Goal: Information Seeking & Learning: Learn about a topic

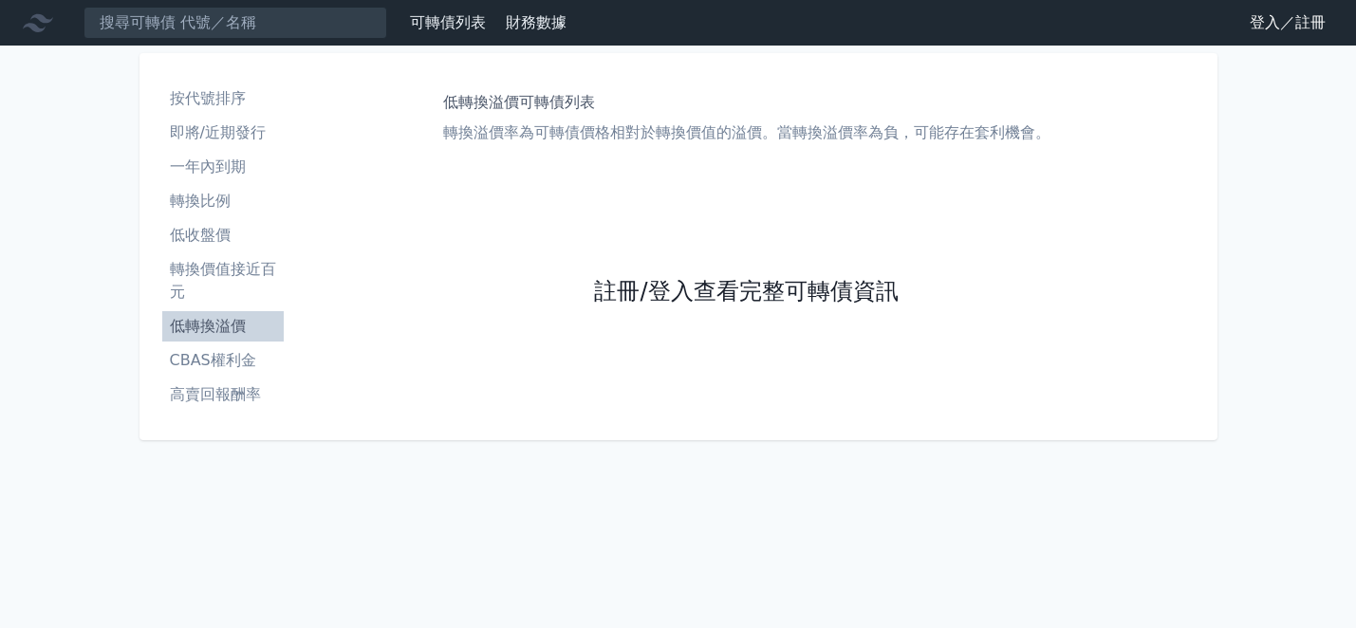
click at [615, 283] on link "註冊/登入查看完整可轉債資訊" at bounding box center [746, 292] width 304 height 30
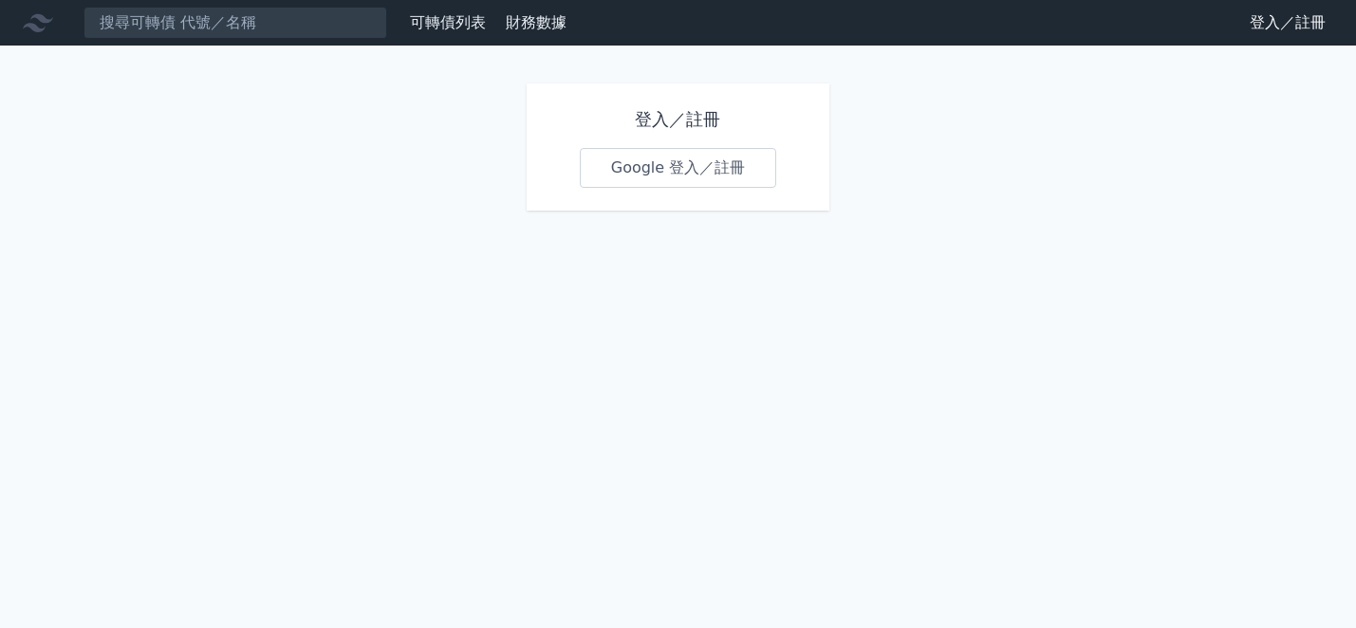
click at [661, 177] on link "Google 登入／註冊" at bounding box center [678, 168] width 197 height 40
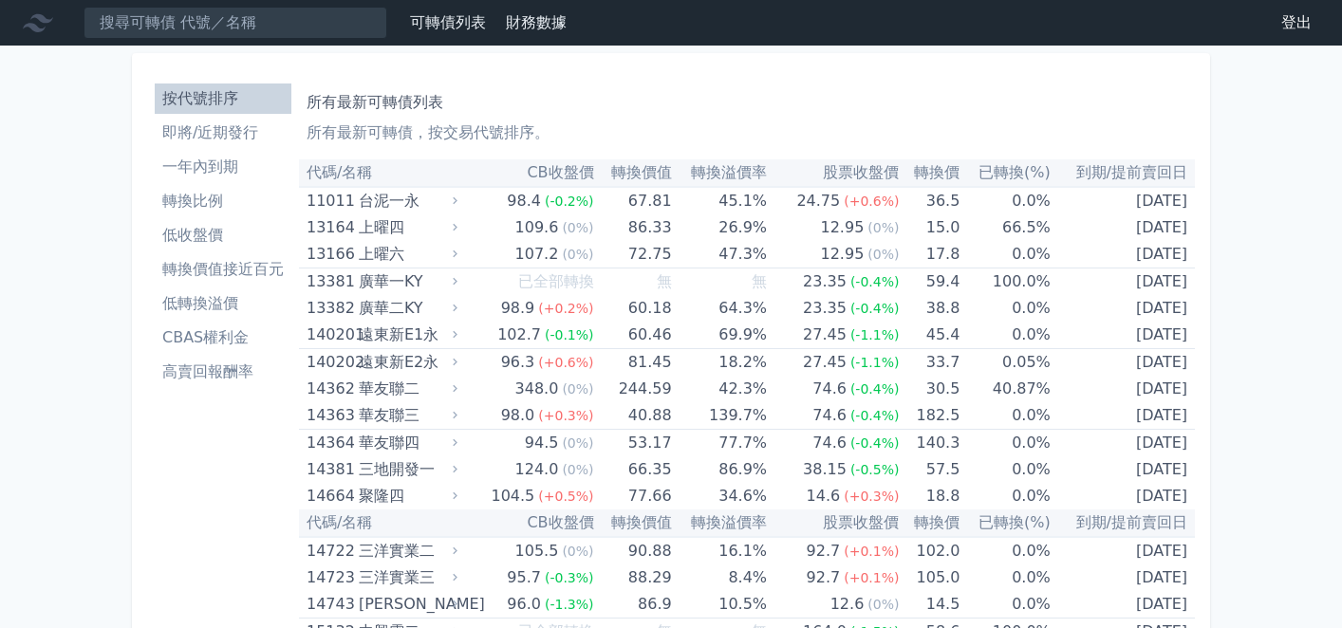
click at [177, 28] on input at bounding box center [236, 23] width 304 height 32
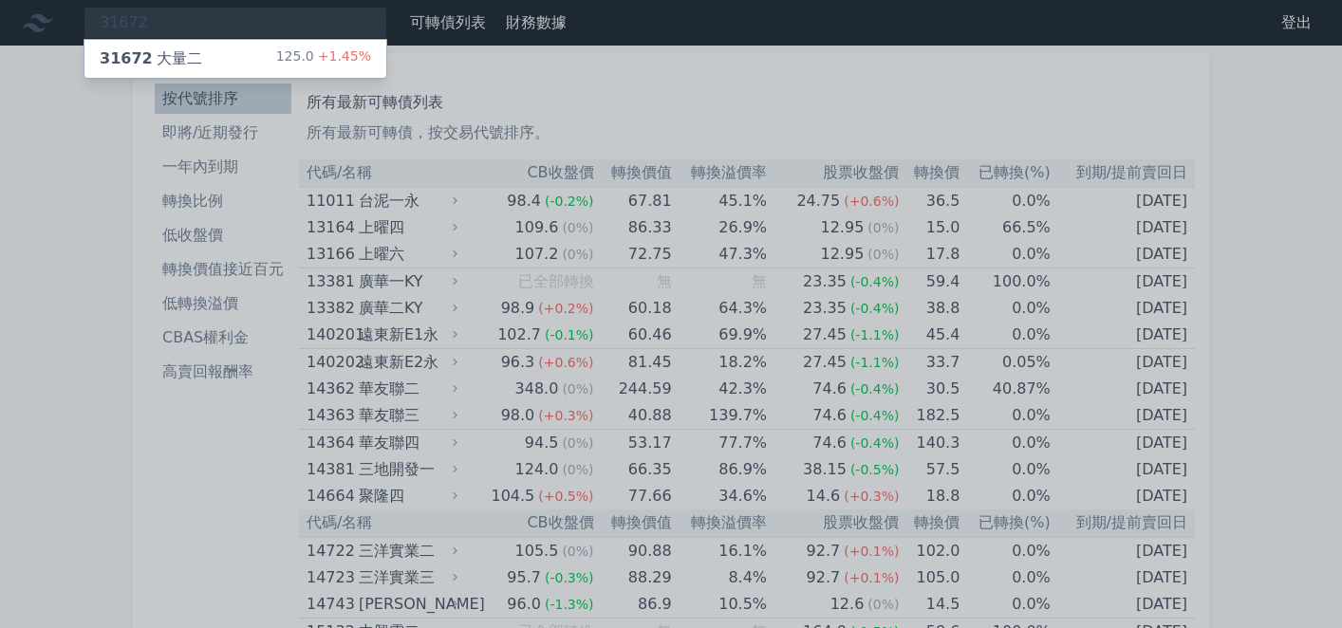
type input "31672"
click at [213, 50] on div "31672 大量二 125.0 +1.45%" at bounding box center [235, 59] width 302 height 38
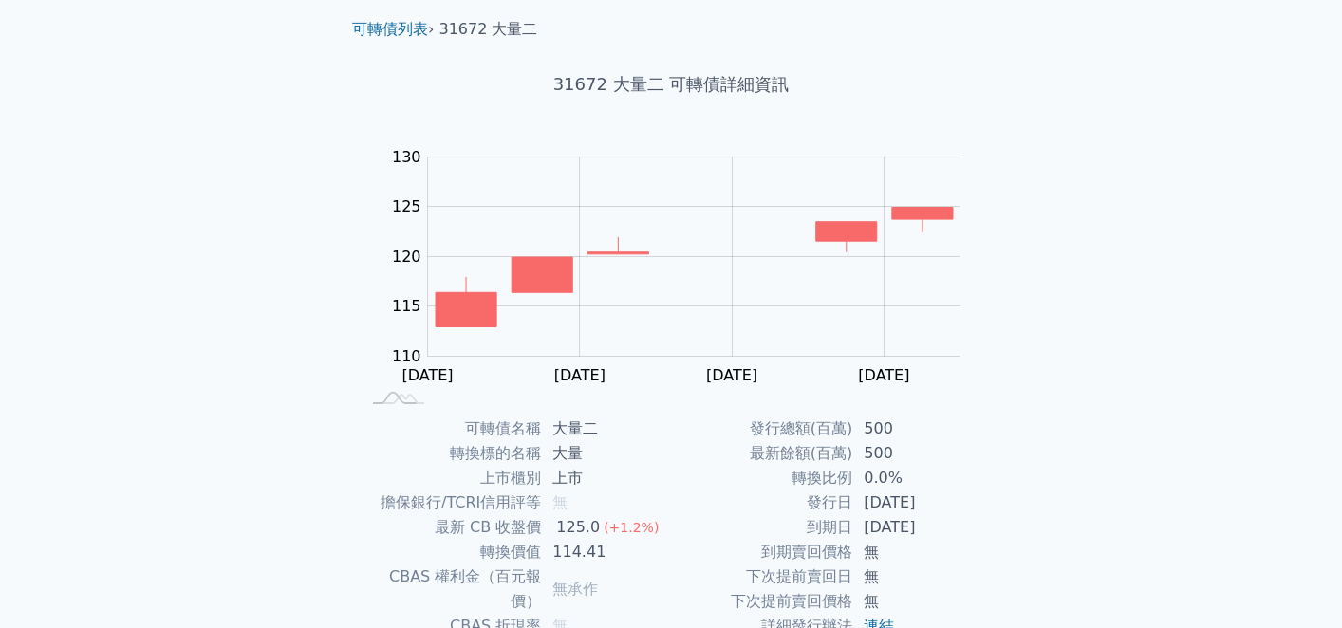
scroll to position [190, 0]
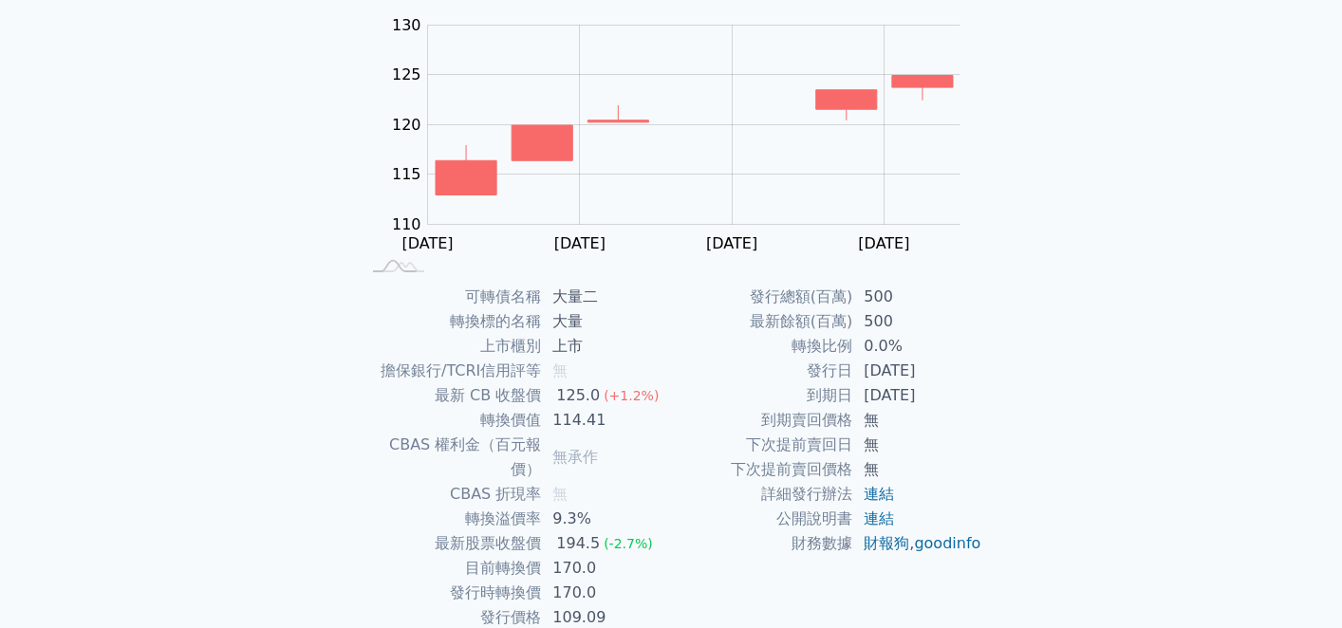
click at [214, 386] on div "可轉債列表 財務數據 可轉債列表 財務數據 登出 登出 可轉債列表 › 31672 大量二 31672 大量二 可轉債詳細資訊 Zoom Out 114 10…" at bounding box center [671, 261] width 1342 height 903
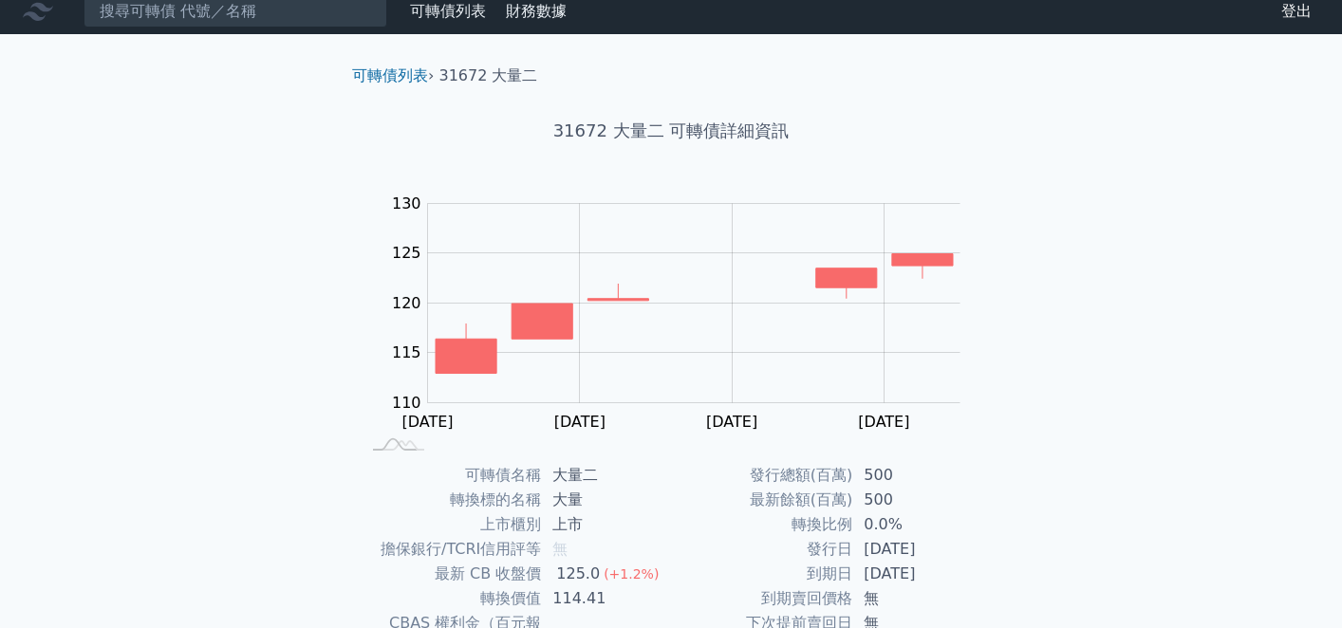
scroll to position [0, 0]
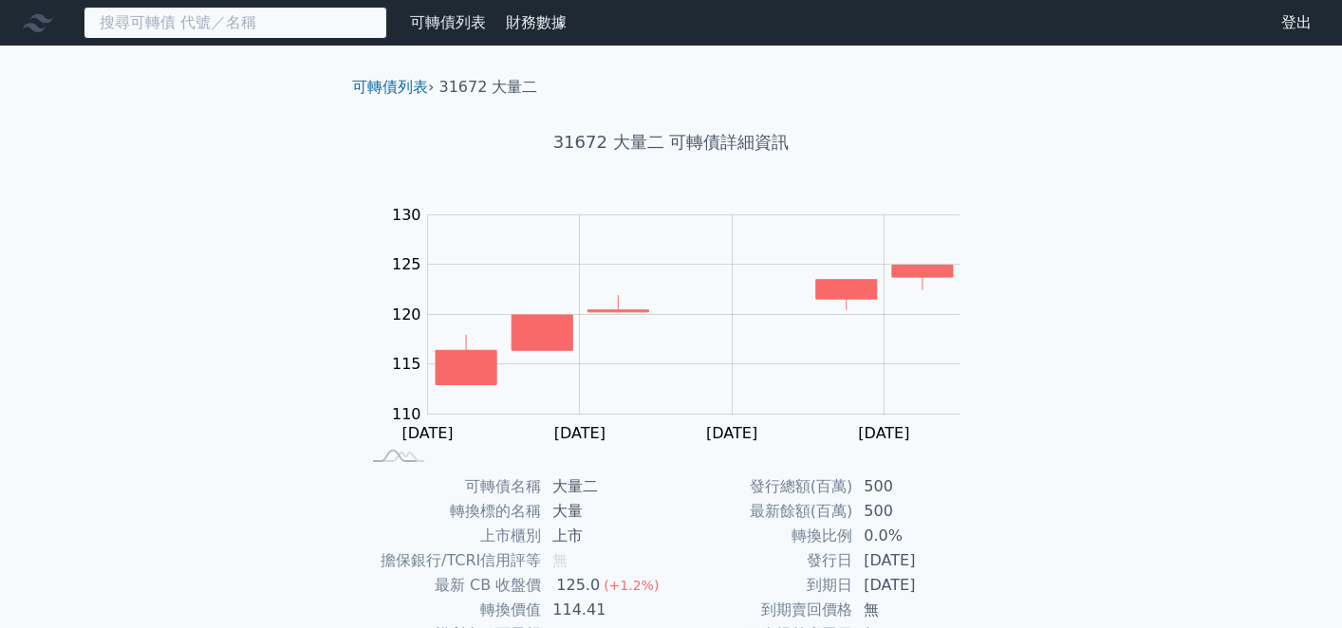
click at [244, 21] on input at bounding box center [236, 23] width 304 height 32
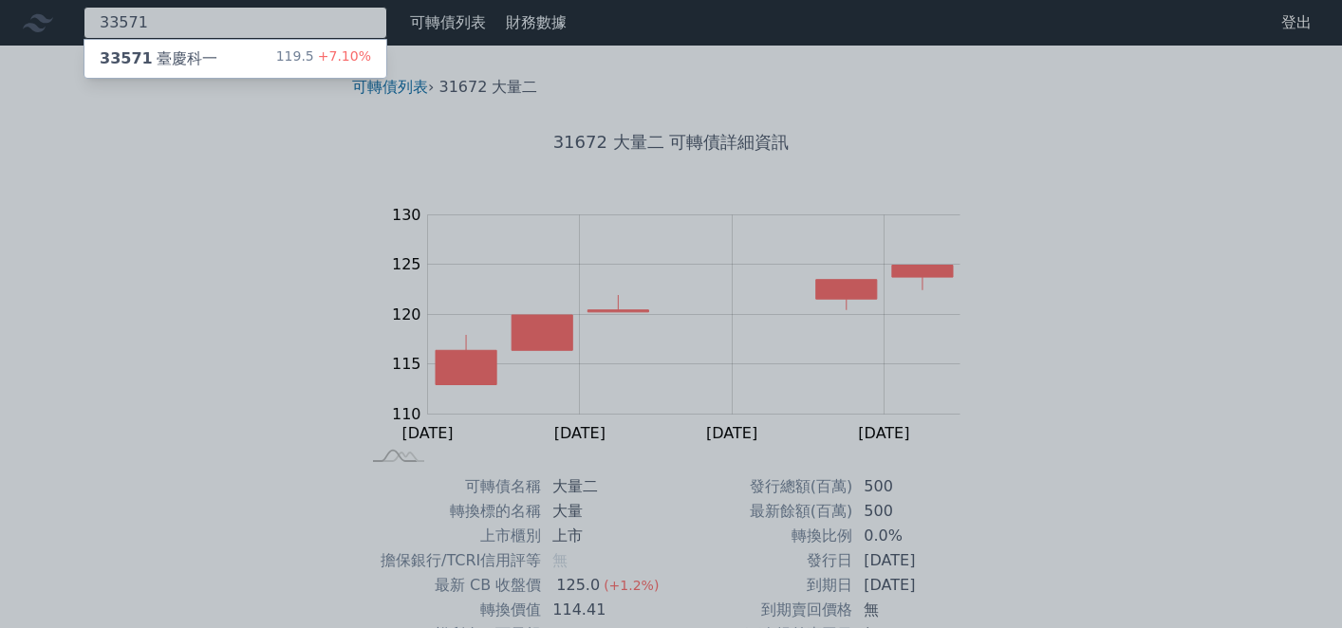
type input "33571"
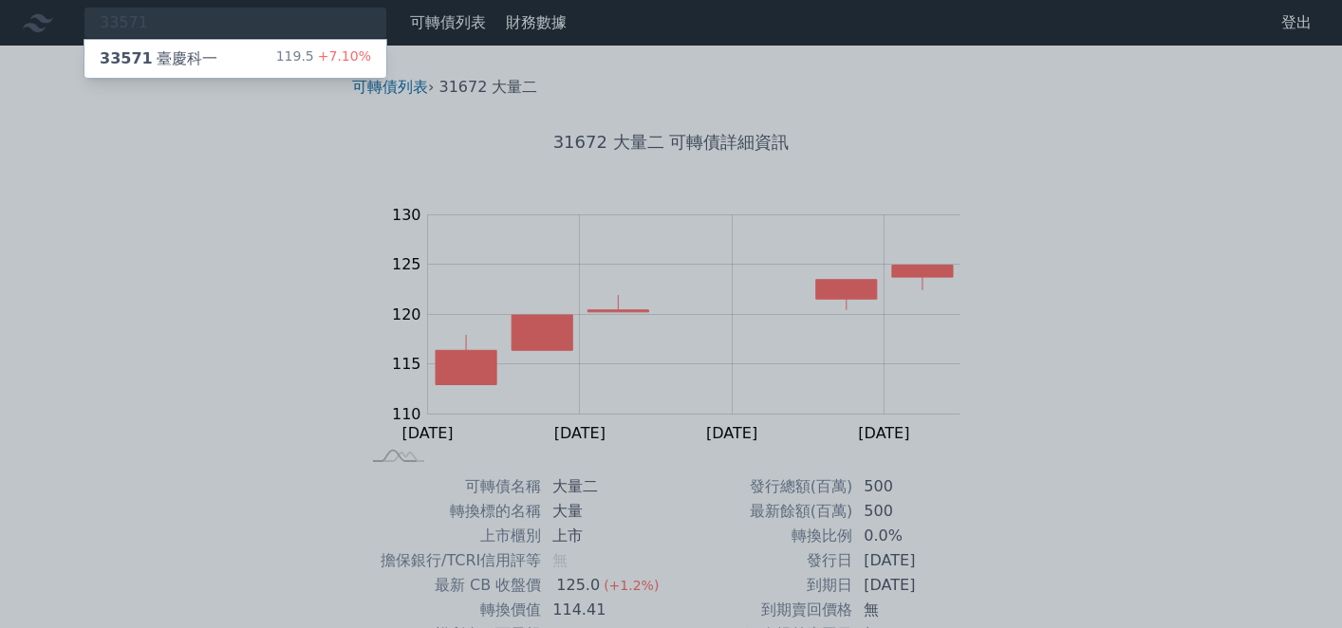
click at [181, 68] on div "33571 臺慶科一" at bounding box center [159, 58] width 118 height 23
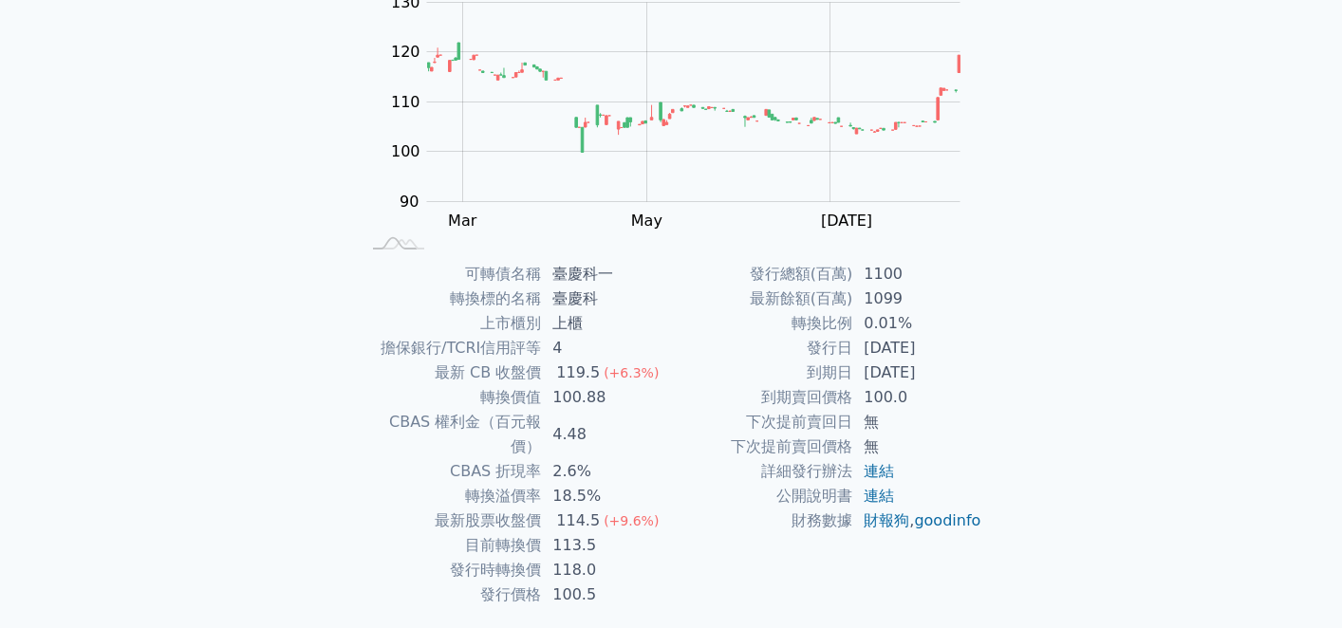
scroll to position [251, 0]
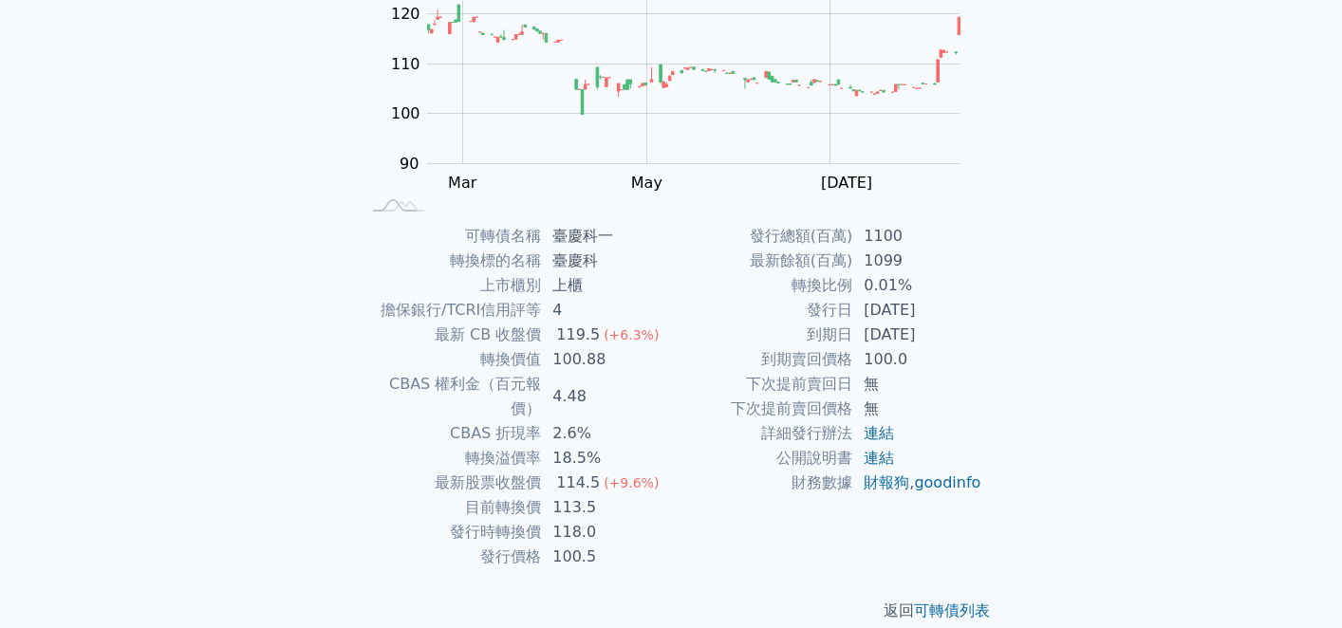
drag, startPoint x: 770, startPoint y: 538, endPoint x: 705, endPoint y: 521, distance: 66.8
click at [770, 538] on div "發行總額(百萬) 1100 最新餘額(百萬) 1099 轉換比例 0.01% 發行日 2023-10-31 到期日 2026-10-31 到期賣回價格 100…" at bounding box center [826, 396] width 311 height 345
click at [439, 600] on p "返回 可轉債列表" at bounding box center [671, 611] width 668 height 23
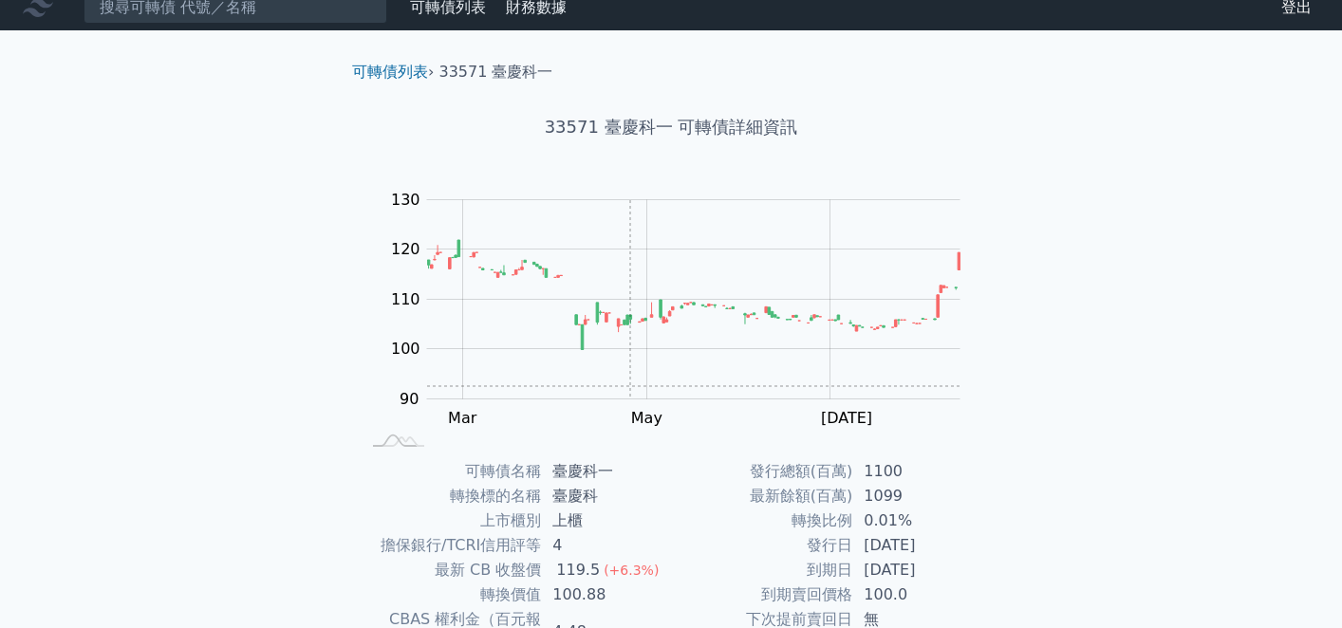
scroll to position [0, 0]
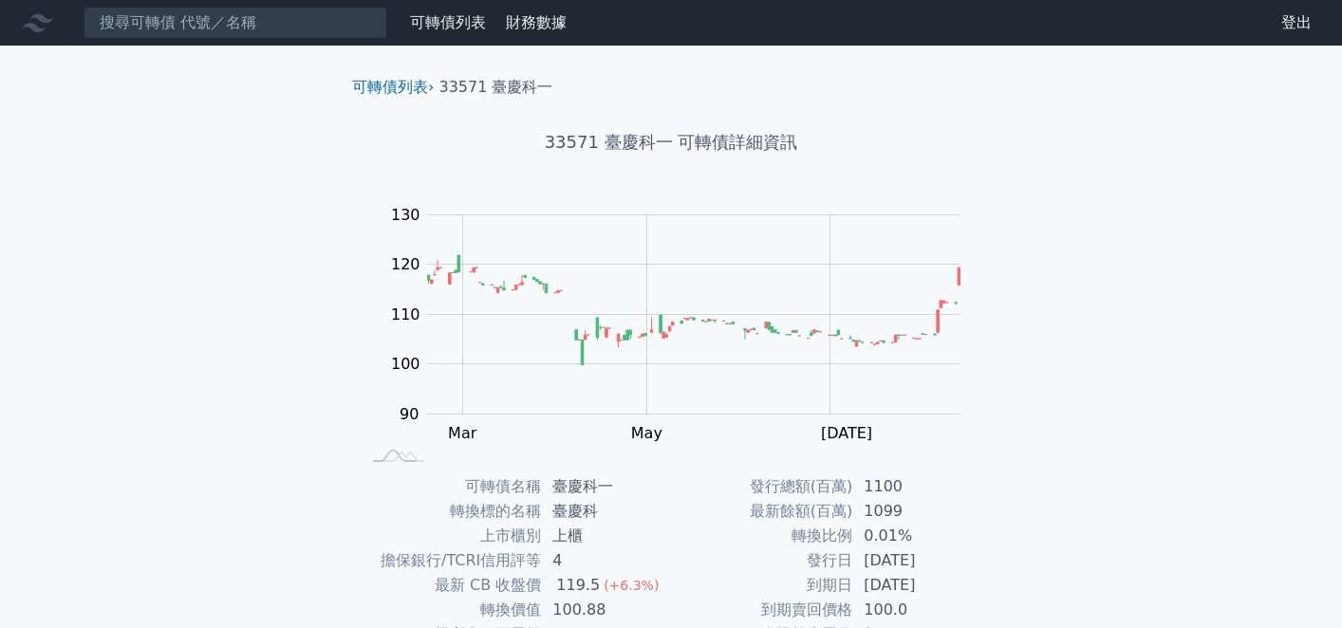
click at [150, 623] on div "可轉債列表 財務數據 可轉債列表 財務數據 登出 登出 可轉債列表 › 33571 臺慶科一 33571 臺慶科一 可轉債詳細資訊 Zoom Out 100 …" at bounding box center [671, 451] width 1342 height 903
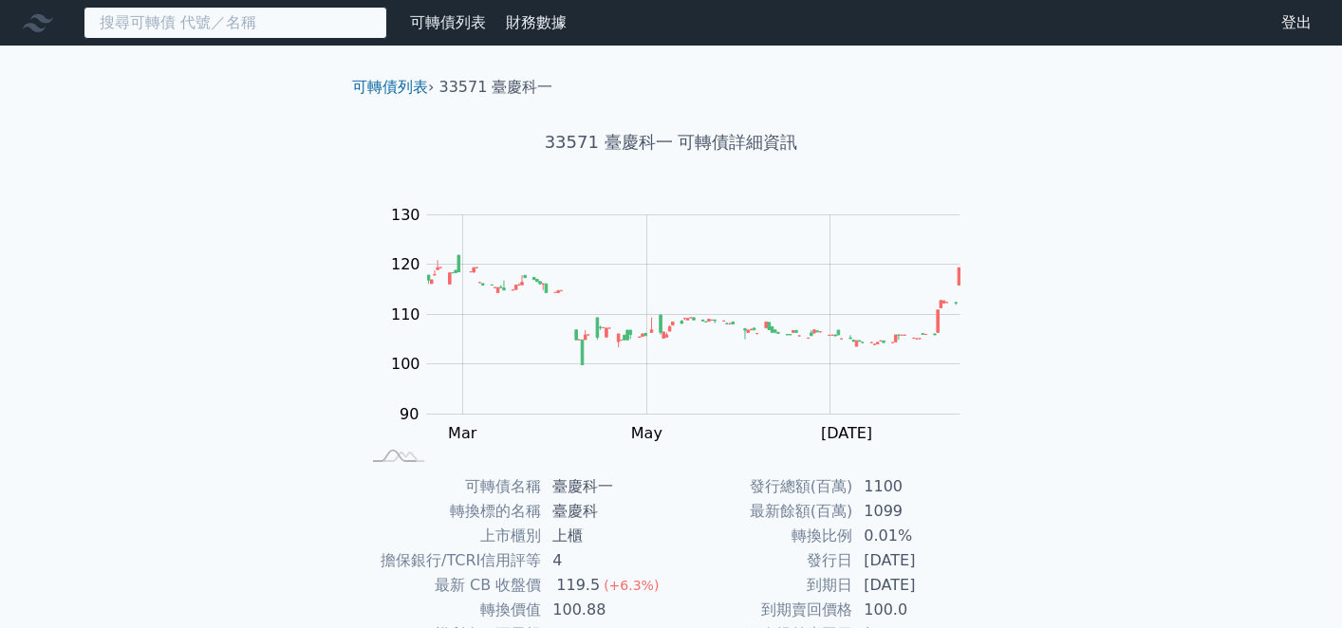
click at [171, 29] on input at bounding box center [236, 23] width 304 height 32
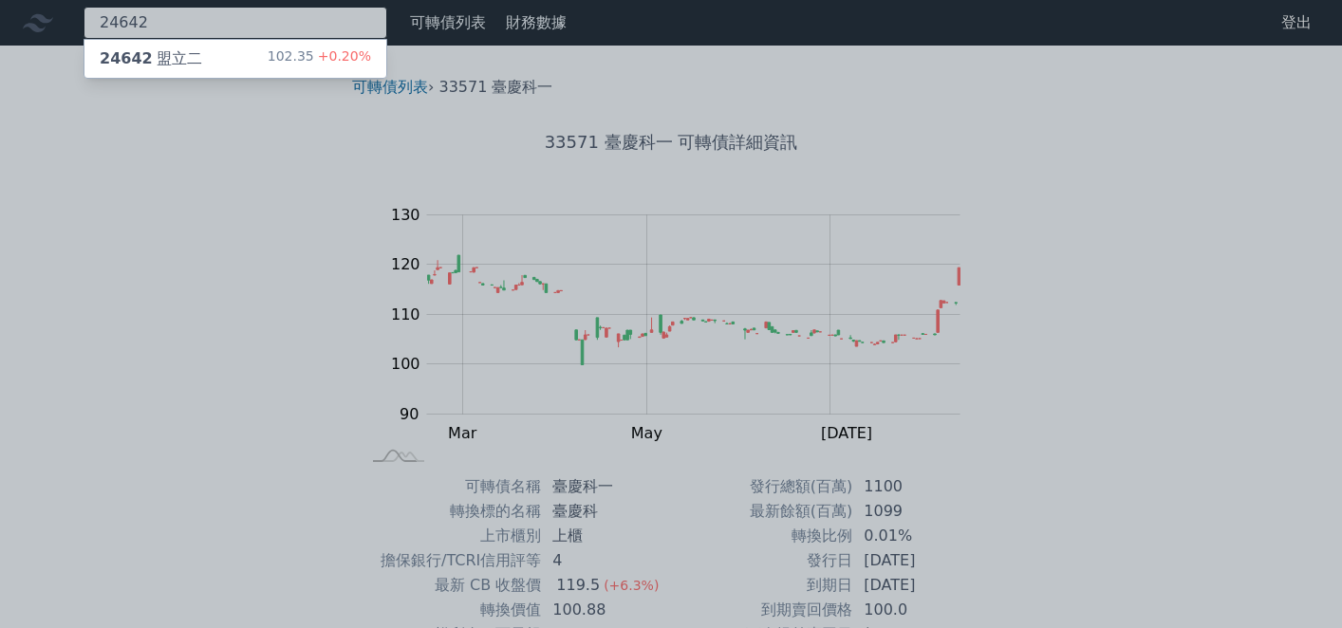
type input "24642"
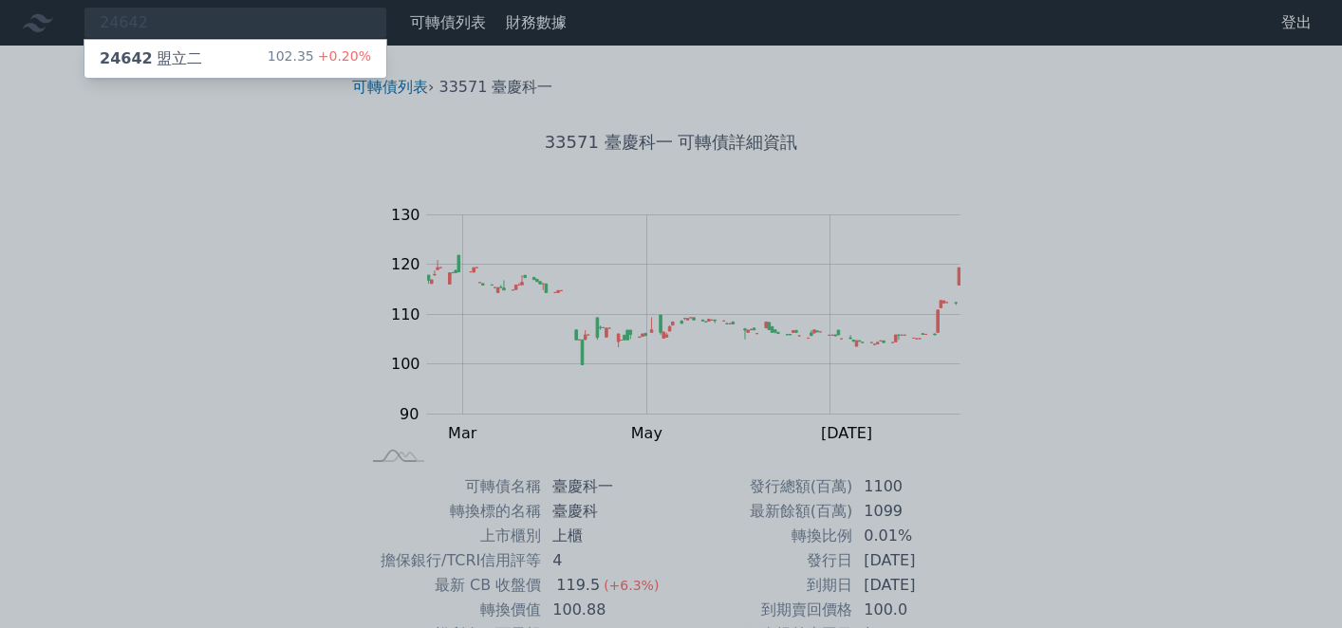
click at [180, 54] on div "24642 盟立二" at bounding box center [151, 58] width 102 height 23
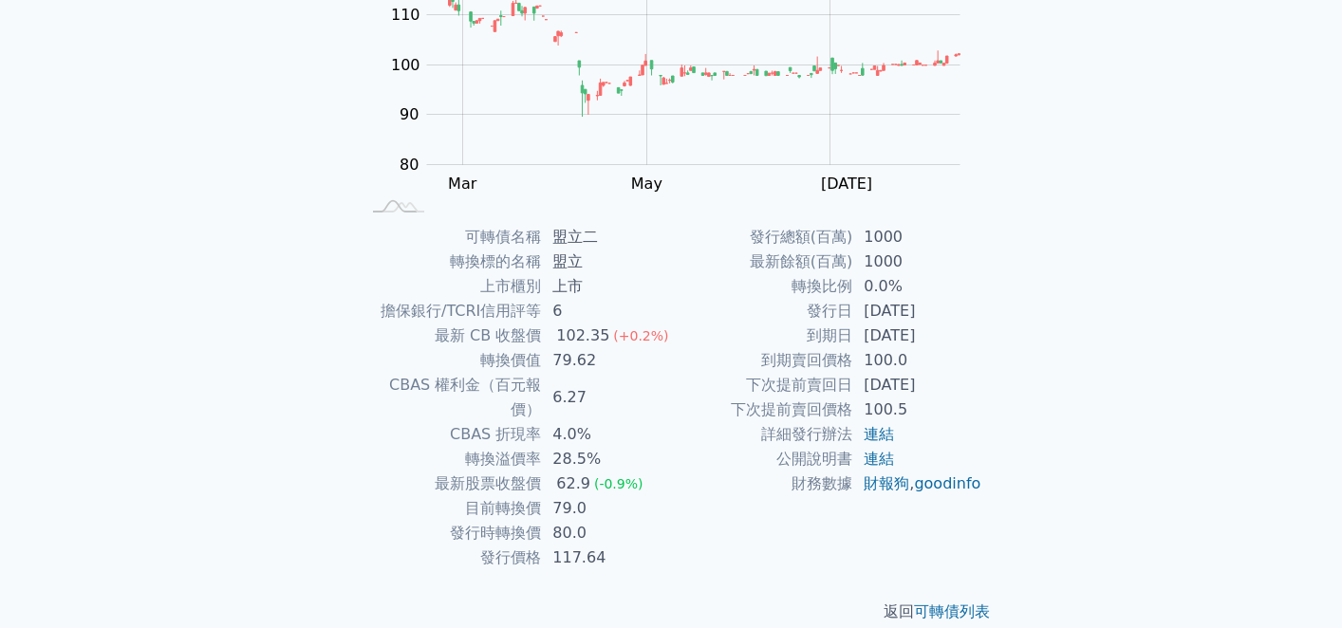
scroll to position [251, 0]
click at [26, 485] on div "可轉債列表 財務數據 可轉債列表 財務數據 登出 登出 可轉債列表 › 24642 盟立二 24642 盟立二 可轉債詳細資訊 Zoom Out 100 75…" at bounding box center [671, 200] width 1342 height 903
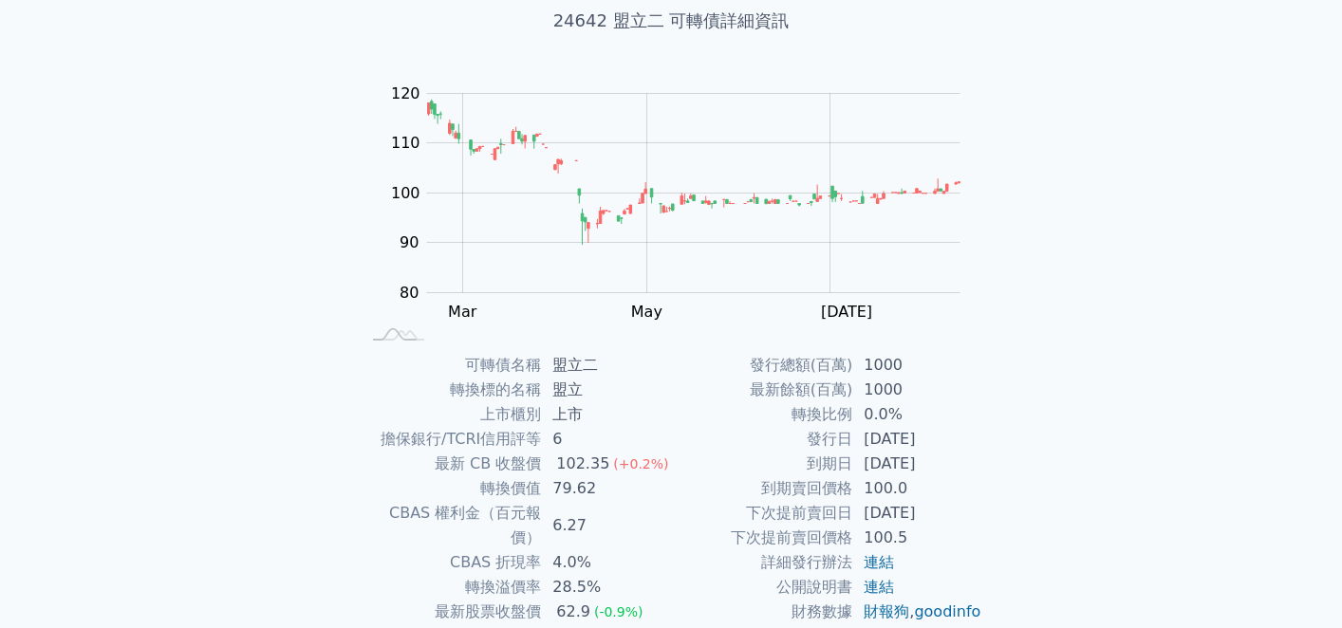
scroll to position [61, 0]
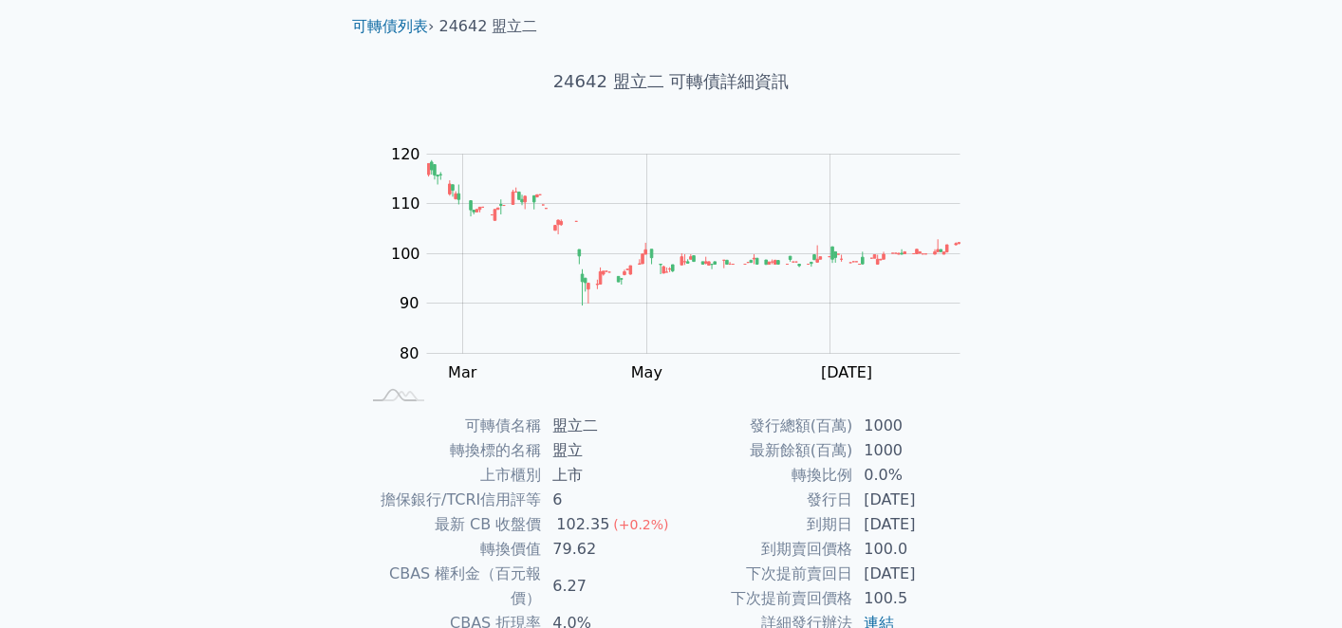
click at [85, 621] on div "可轉債列表 財務數據 可轉債列表 財務數據 登出 登出 可轉債列表 › 24642 盟立二 24642 盟立二 可轉債詳細資訊 Zoom Out 100 75…" at bounding box center [671, 390] width 1342 height 903
